Goal: Task Accomplishment & Management: Use online tool/utility

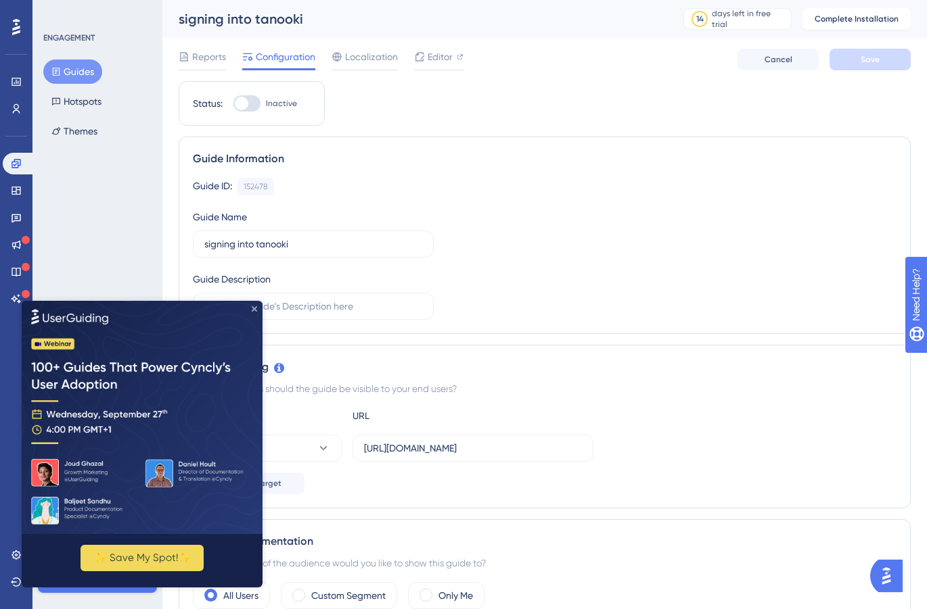
click at [252, 306] on icon "Close Preview" at bounding box center [254, 308] width 5 height 5
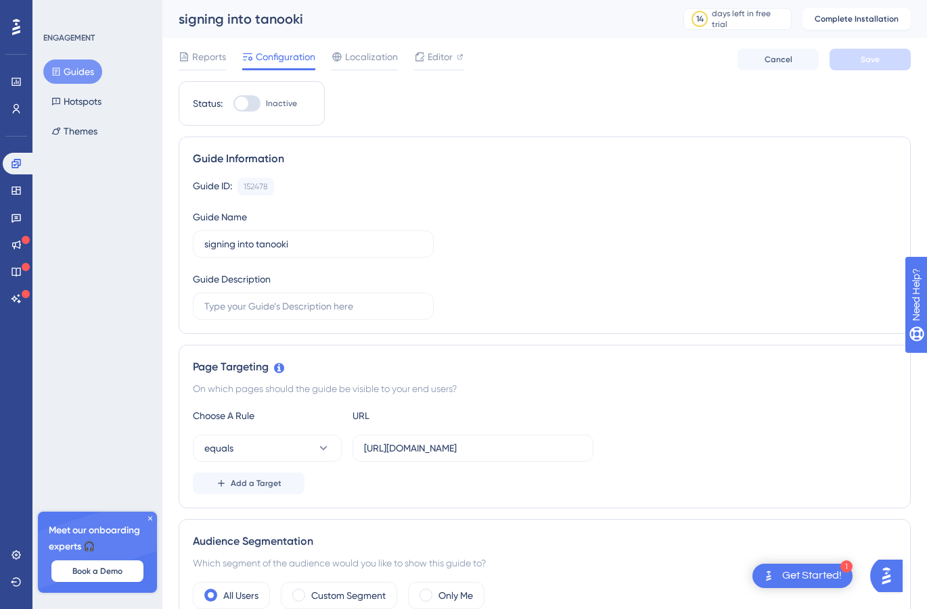
click at [74, 69] on button "Guides" at bounding box center [72, 72] width 59 height 24
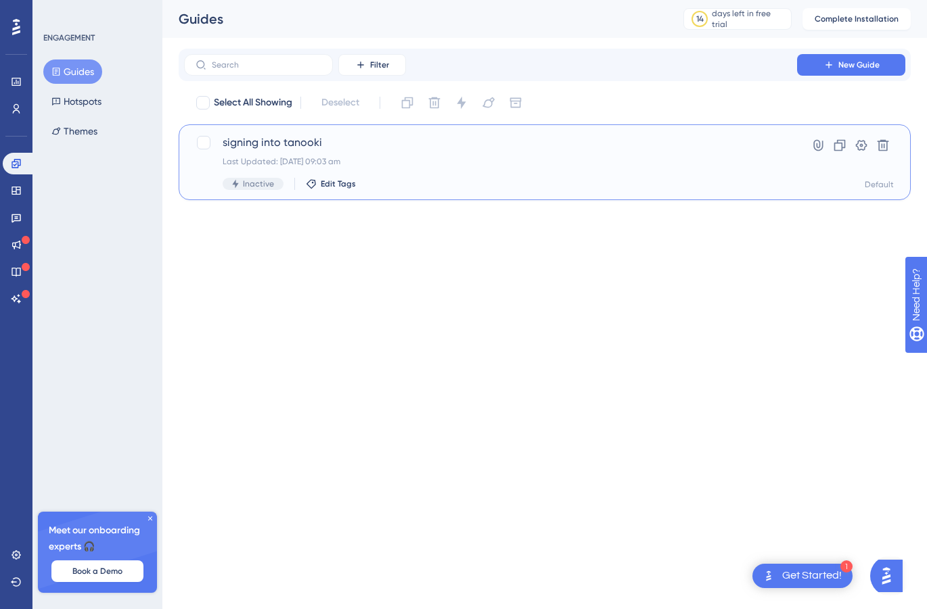
click at [268, 147] on span "signing into tanooki" at bounding box center [491, 143] width 536 height 16
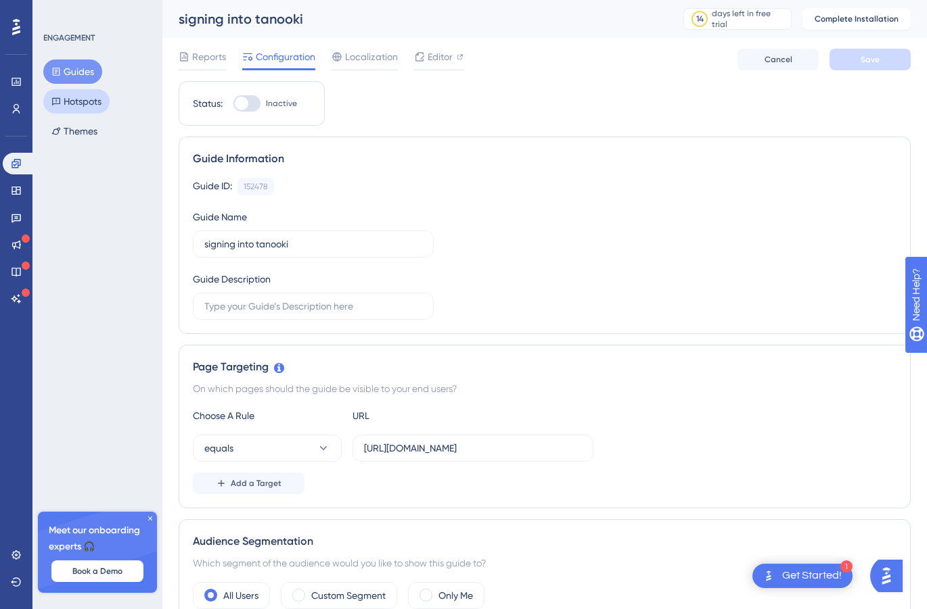
click at [78, 103] on button "Hotspots" at bounding box center [76, 101] width 66 height 24
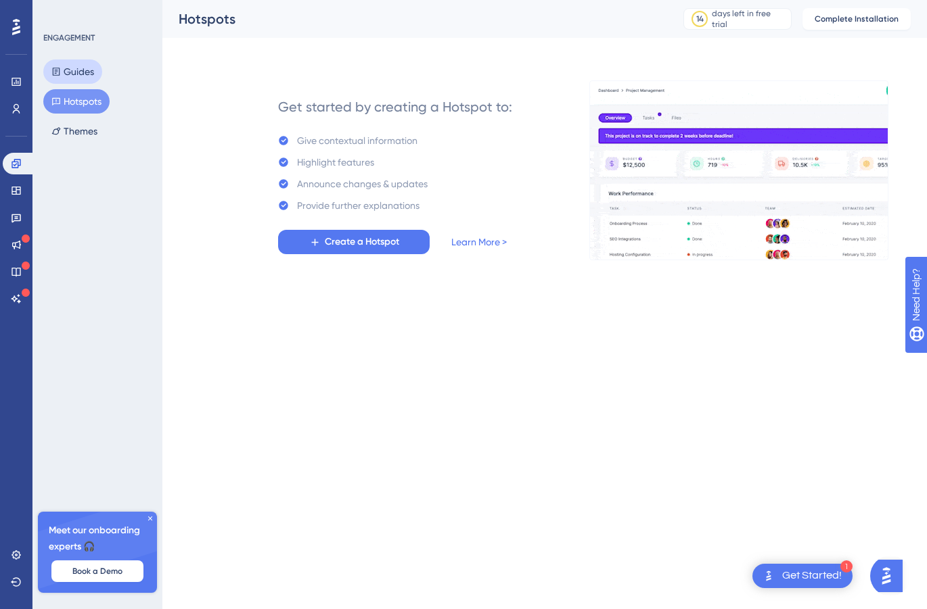
click at [78, 74] on button "Guides" at bounding box center [72, 72] width 59 height 24
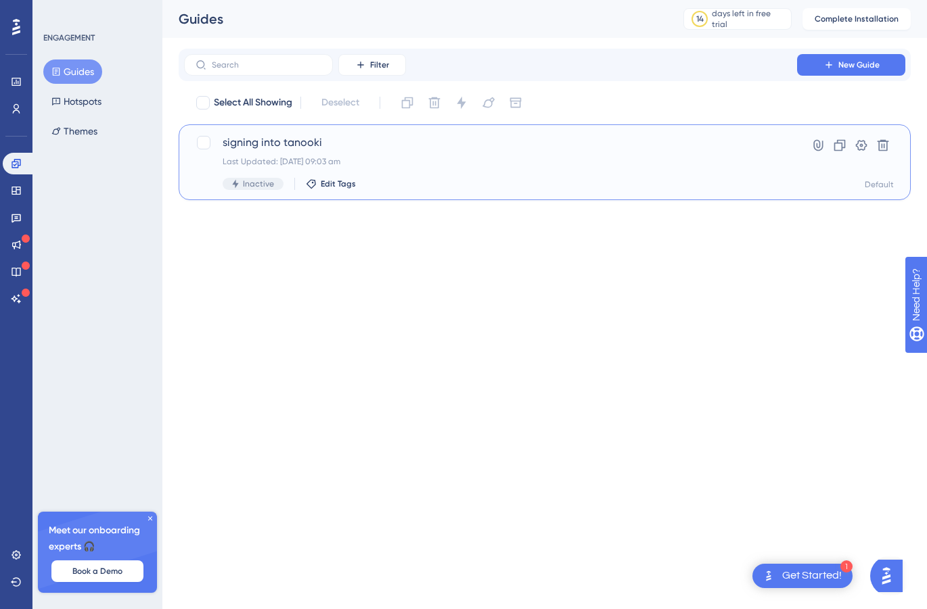
click at [277, 161] on div "Last Updated: 23 Sept 2025 09:03 am" at bounding box center [491, 161] width 536 height 11
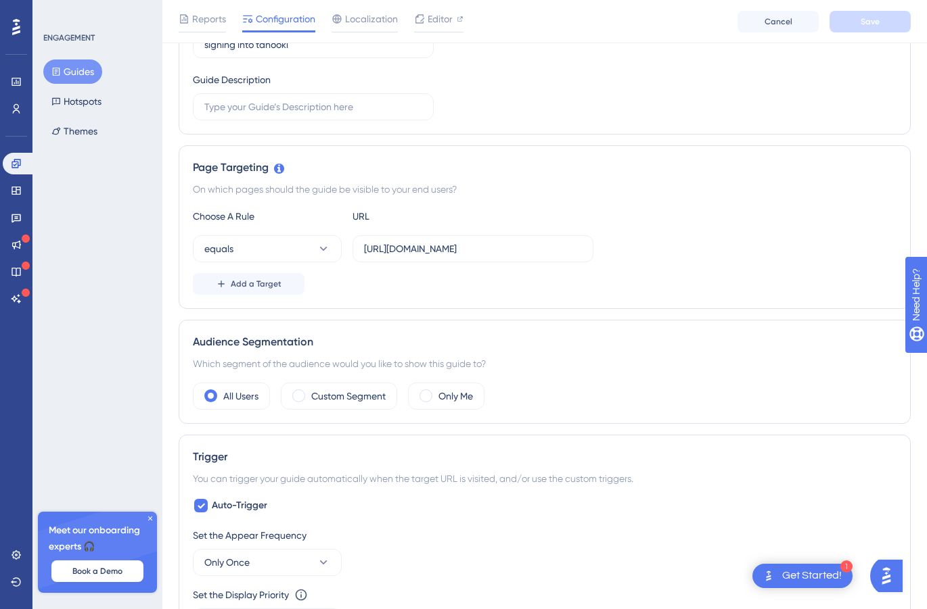
scroll to position [207, 0]
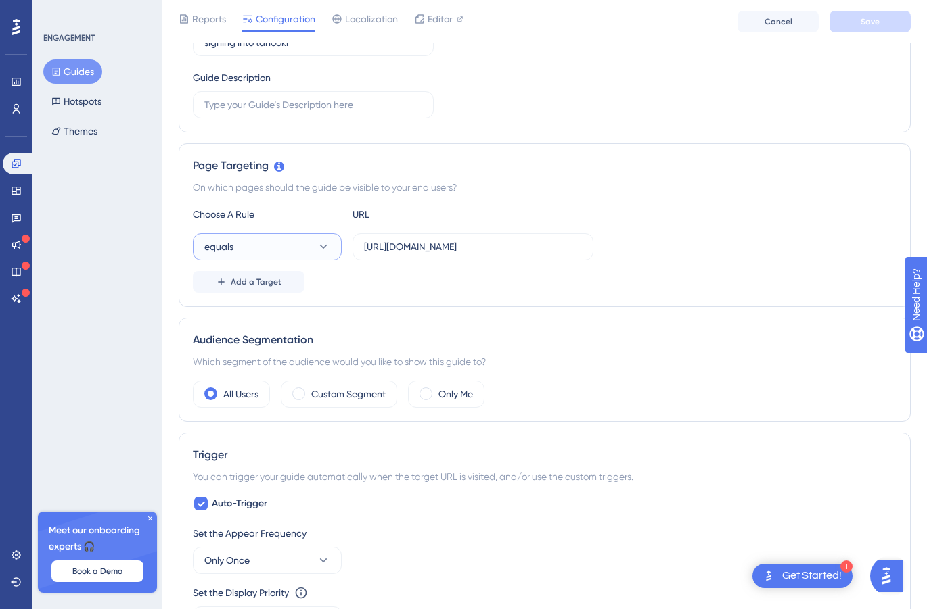
click at [323, 245] on icon at bounding box center [324, 247] width 14 height 14
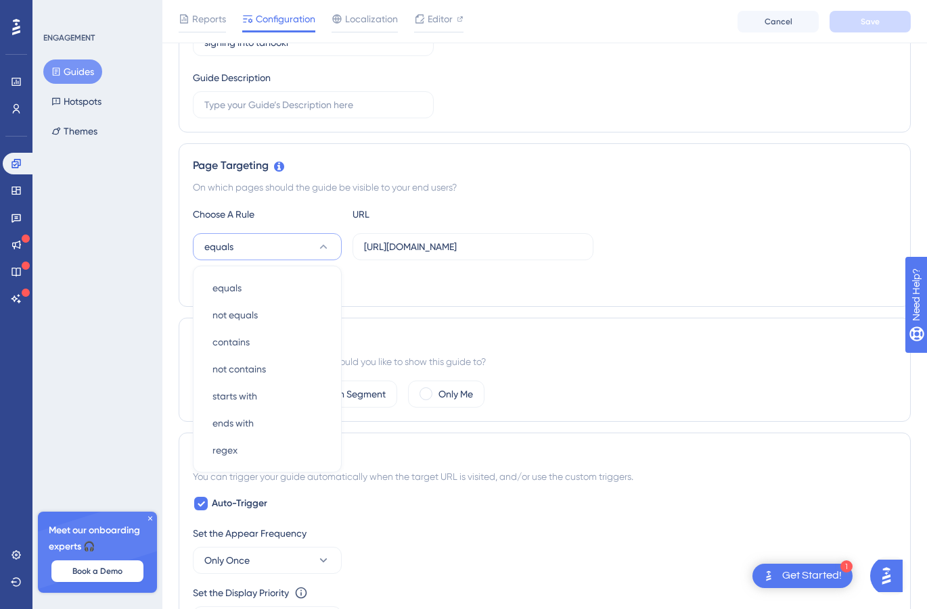
scroll to position [271, 0]
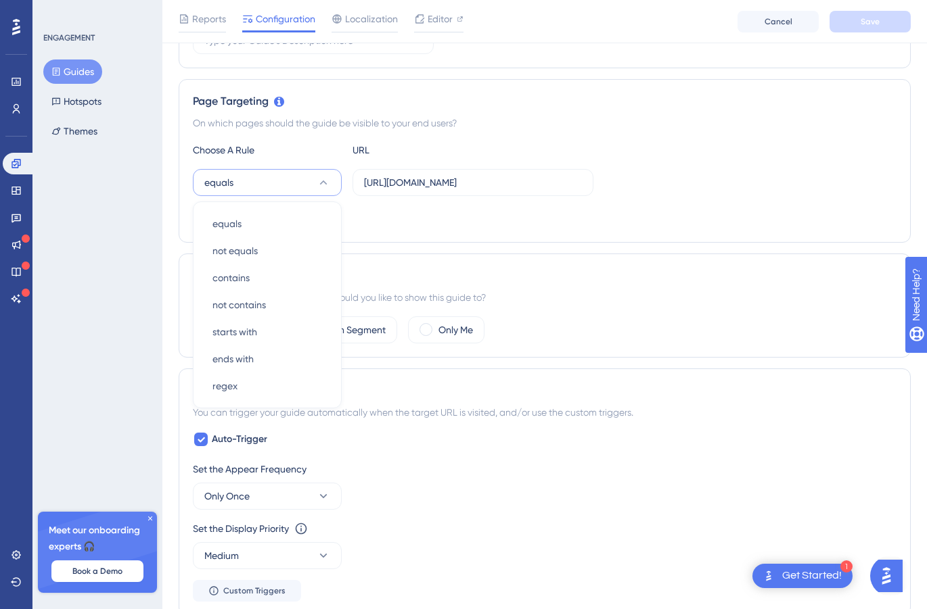
click at [542, 124] on div "On which pages should the guide be visible to your end users?" at bounding box center [544, 123] width 703 height 16
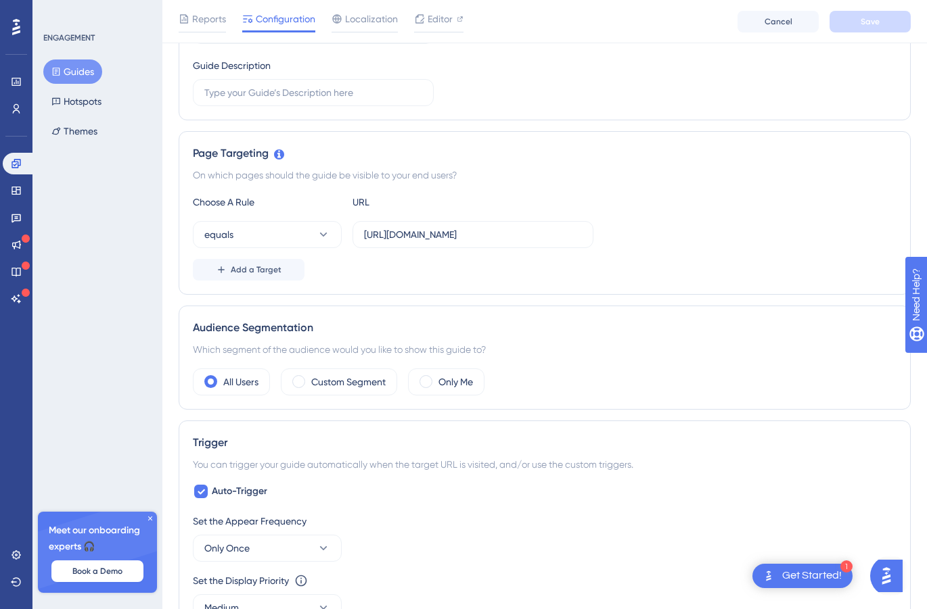
scroll to position [0, 0]
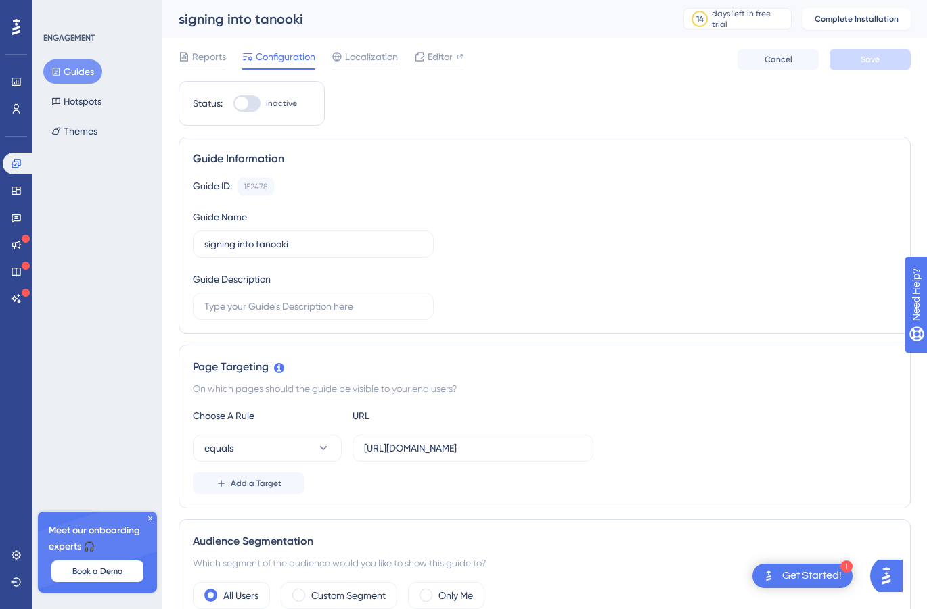
click at [273, 55] on span "Configuration" at bounding box center [286, 57] width 60 height 16
click at [280, 61] on span "Configuration" at bounding box center [286, 57] width 60 height 16
click at [80, 70] on button "Guides" at bounding box center [72, 72] width 59 height 24
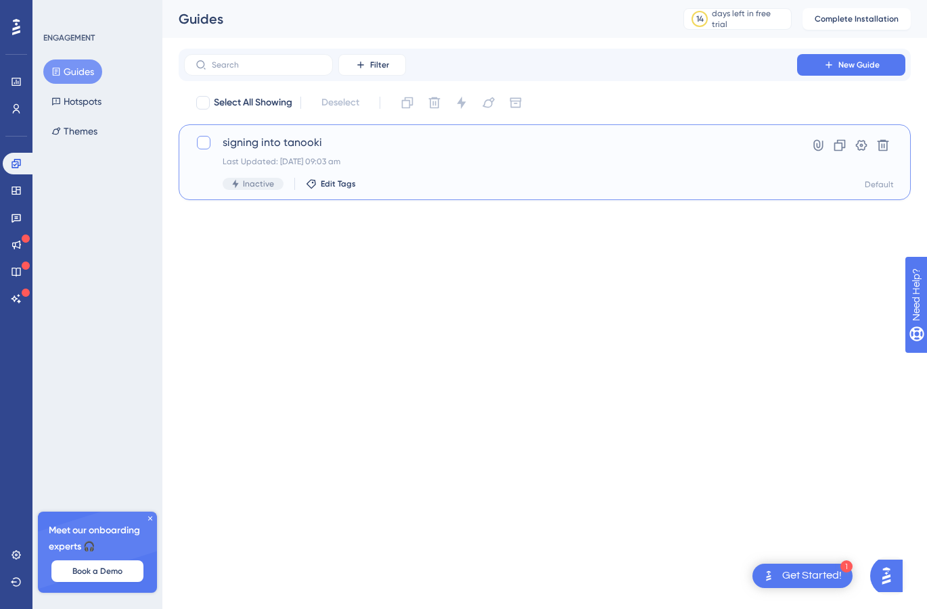
click at [204, 143] on div at bounding box center [204, 143] width 14 height 14
checkbox input "true"
click at [394, 160] on div "Last Updated: 23 Sept 2025 09:03 am" at bounding box center [491, 161] width 536 height 11
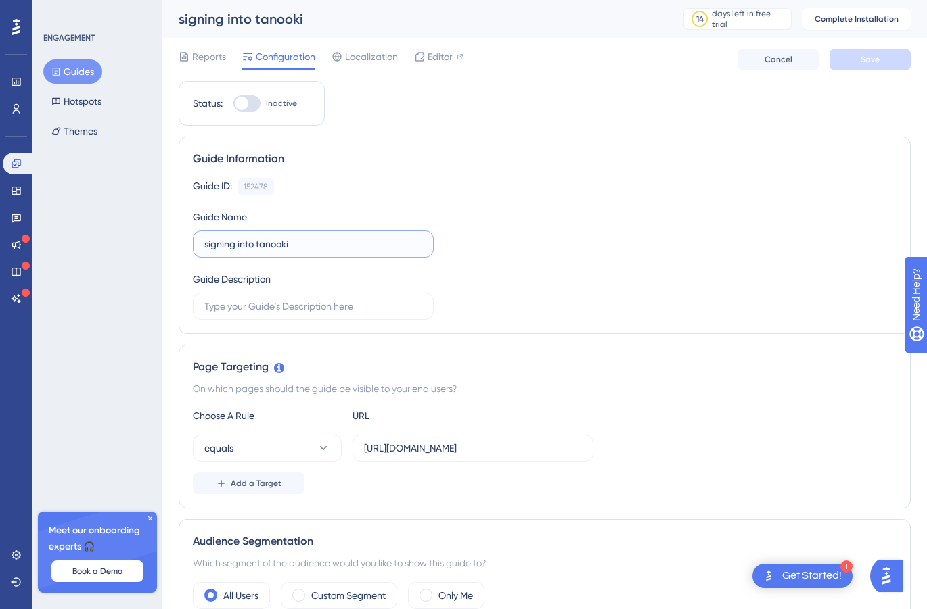
click at [236, 249] on input "signing into tanooki" at bounding box center [313, 244] width 218 height 15
click at [352, 292] on div "Guide Description" at bounding box center [313, 295] width 241 height 49
click at [242, 107] on div at bounding box center [242, 104] width 14 height 14
click at [233, 104] on input "Inactive" at bounding box center [233, 103] width 1 height 1
checkbox input "false"
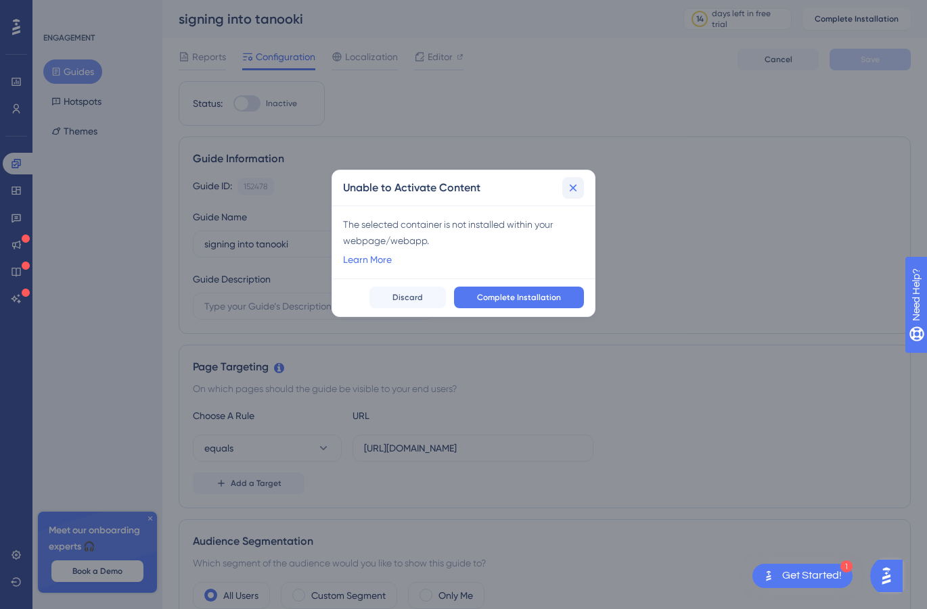
click at [577, 187] on icon at bounding box center [573, 188] width 14 height 14
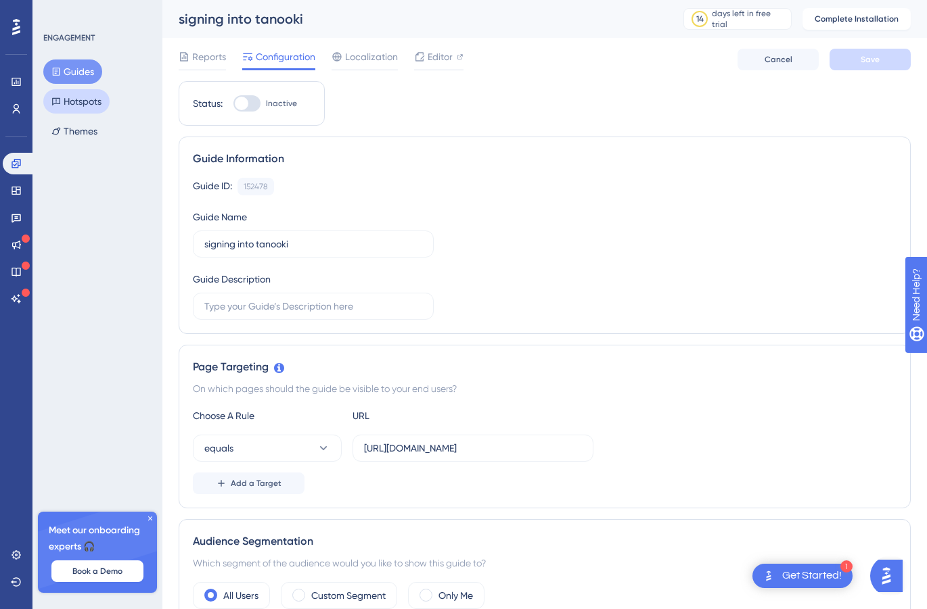
click at [83, 103] on button "Hotspots" at bounding box center [76, 101] width 66 height 24
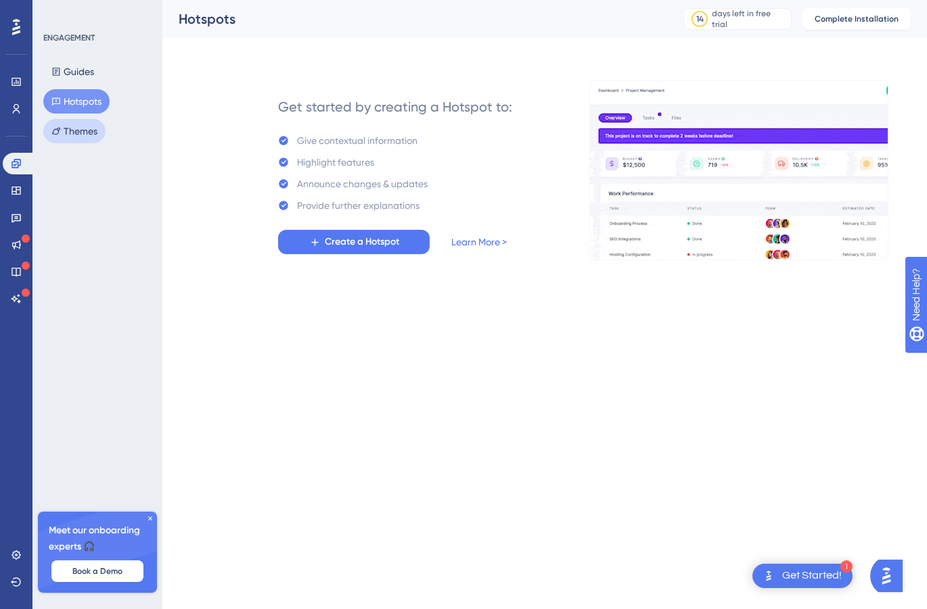
click at [83, 132] on button "Themes" at bounding box center [74, 131] width 62 height 24
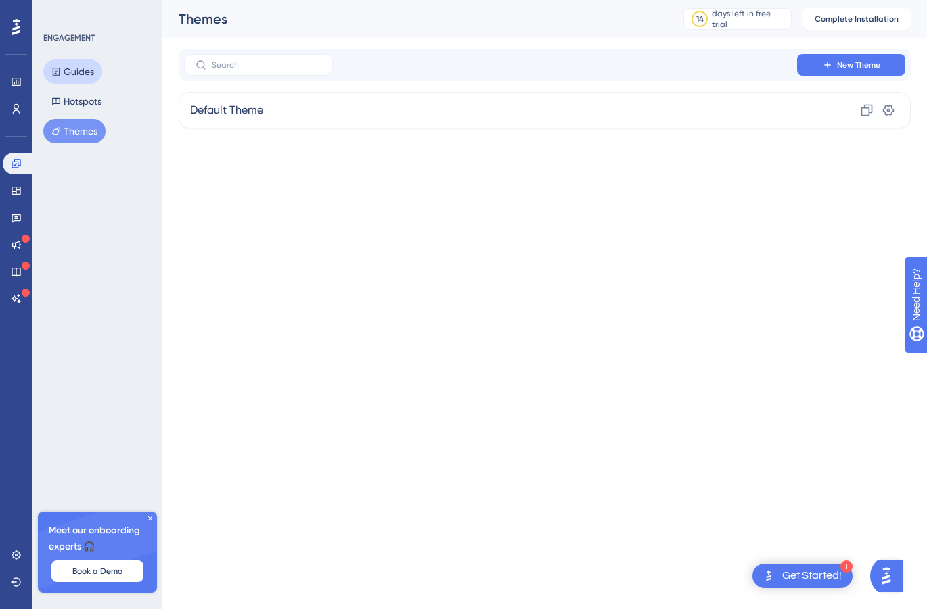
click at [74, 74] on button "Guides" at bounding box center [72, 72] width 59 height 24
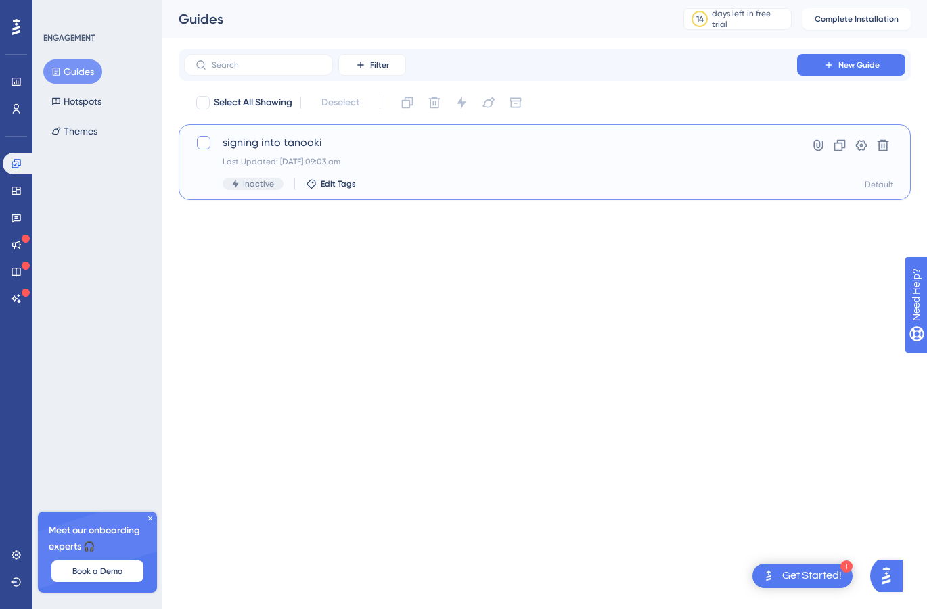
click at [205, 141] on div at bounding box center [204, 143] width 14 height 14
checkbox input "true"
click at [252, 143] on span "signing into tanooki" at bounding box center [491, 143] width 536 height 16
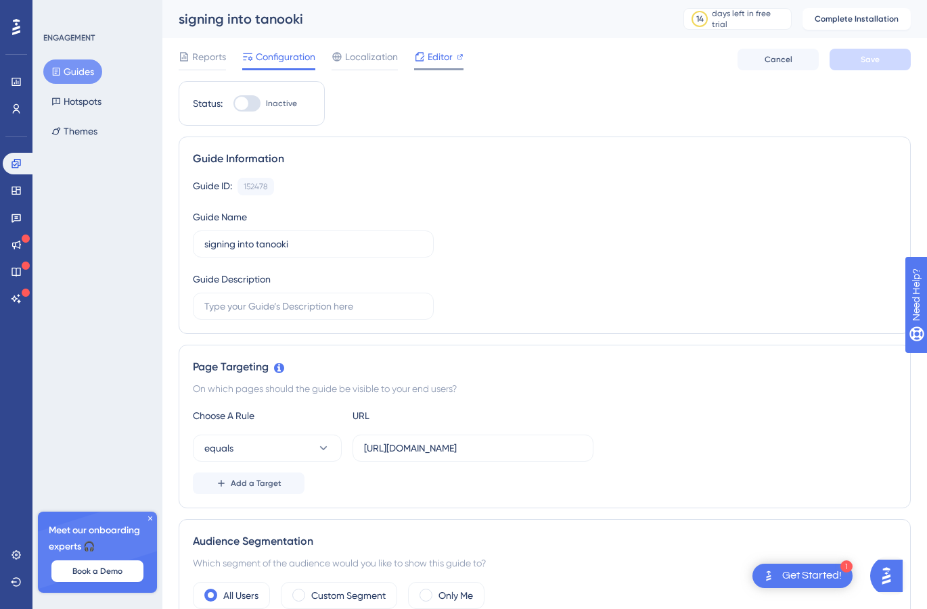
click at [428, 63] on span "Editor" at bounding box center [440, 57] width 25 height 16
click at [75, 70] on button "Guides" at bounding box center [72, 72] width 59 height 24
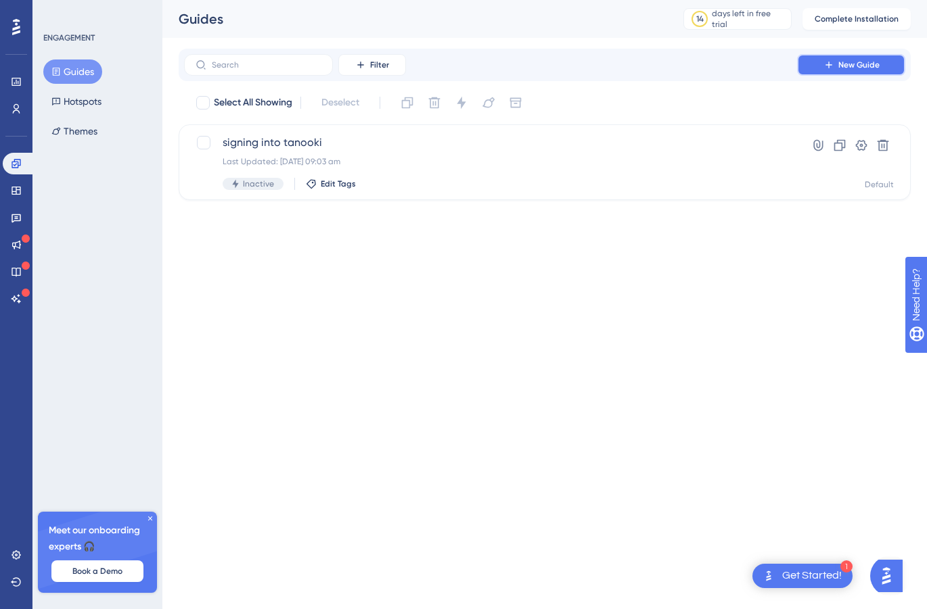
click at [836, 68] on button "New Guide" at bounding box center [851, 65] width 108 height 22
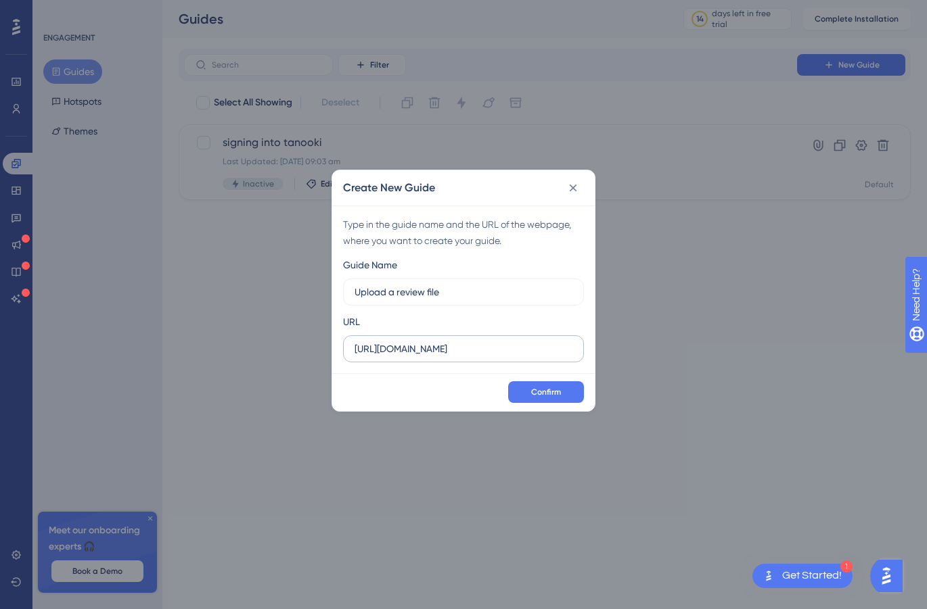
type input "Upload a review file"
click at [453, 353] on input "https://tanooki.io" at bounding box center [463, 349] width 218 height 15
drag, startPoint x: 461, startPoint y: 348, endPoint x: 290, endPoint y: 348, distance: 170.5
click at [290, 348] on div "Create New Guide Type in the guide name and the URL of the webpage, where you w…" at bounding box center [463, 304] width 927 height 609
paste input "/productions/uwr9xyDUOscs8xdRyPoO"
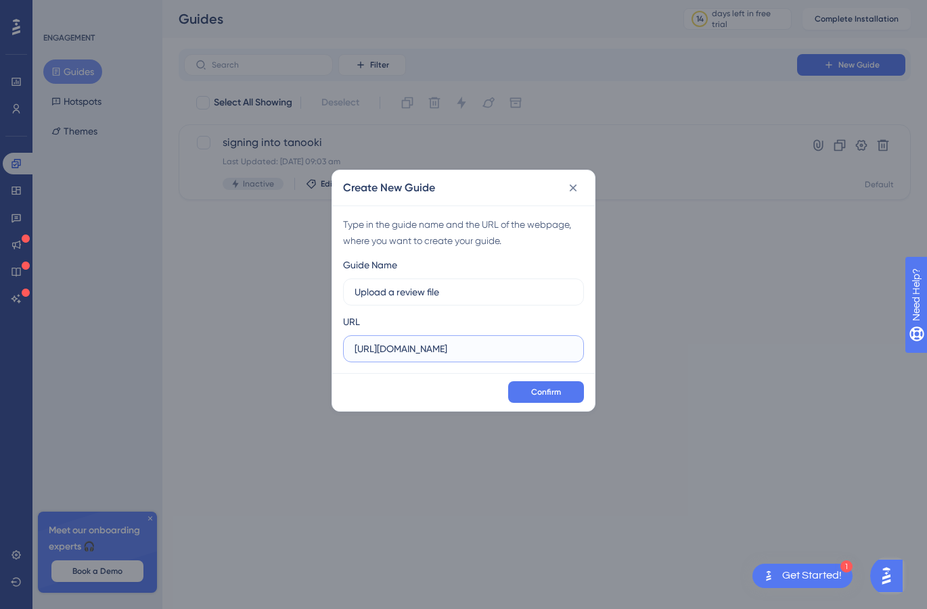
scroll to position [0, 31]
type input "https://tanooki.io/productions/uwr9xyDUOscs8xdRyPoO"
click at [545, 390] on span "Confirm" at bounding box center [546, 392] width 30 height 11
